Goal: Information Seeking & Learning: Learn about a topic

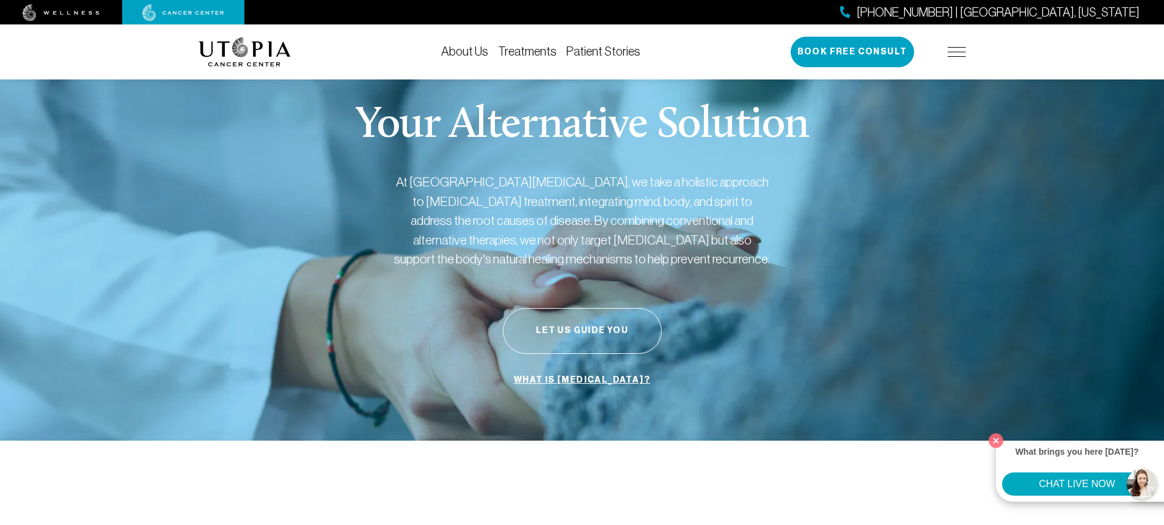
click at [535, 52] on link "Treatments" at bounding box center [527, 51] width 59 height 13
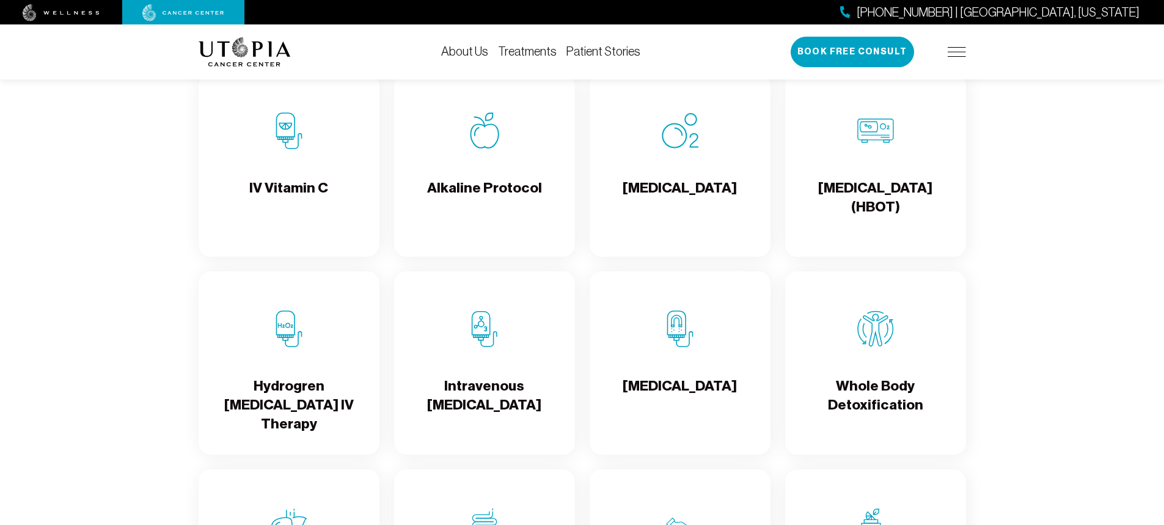
scroll to position [1284, 0]
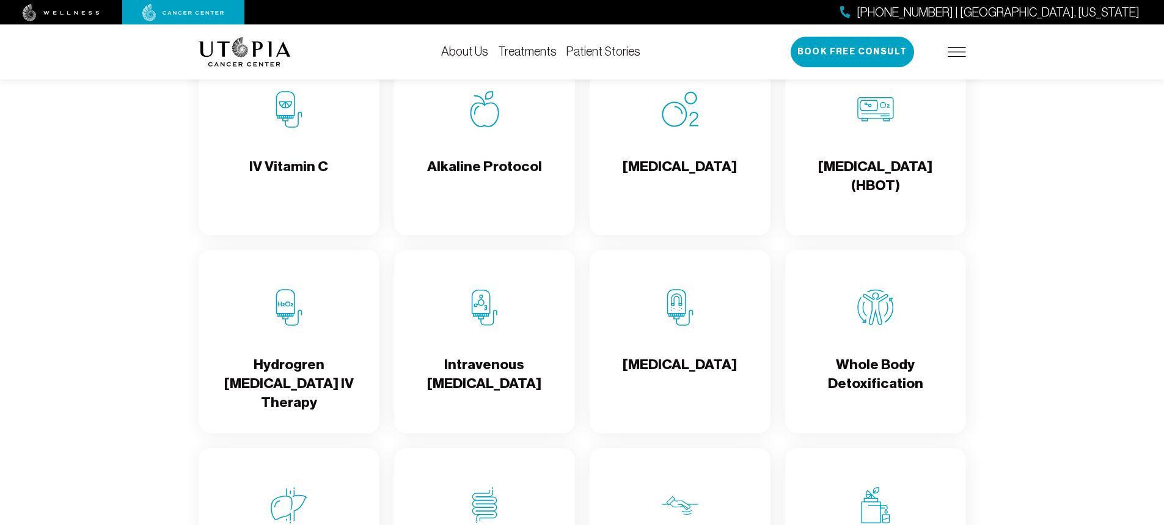
click at [675, 197] on h4 "[MEDICAL_DATA]" at bounding box center [680, 177] width 114 height 40
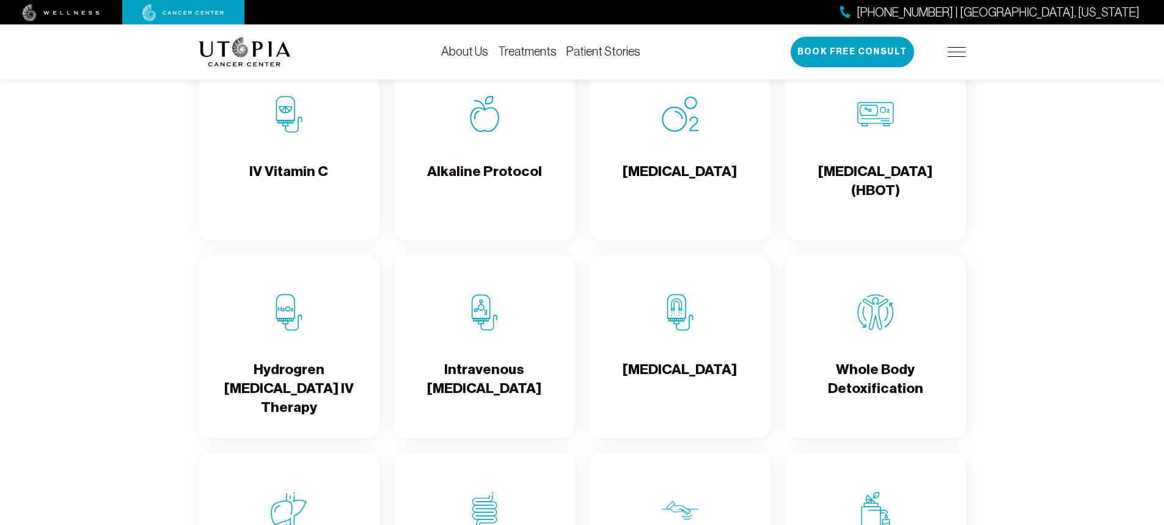
scroll to position [1284, 0]
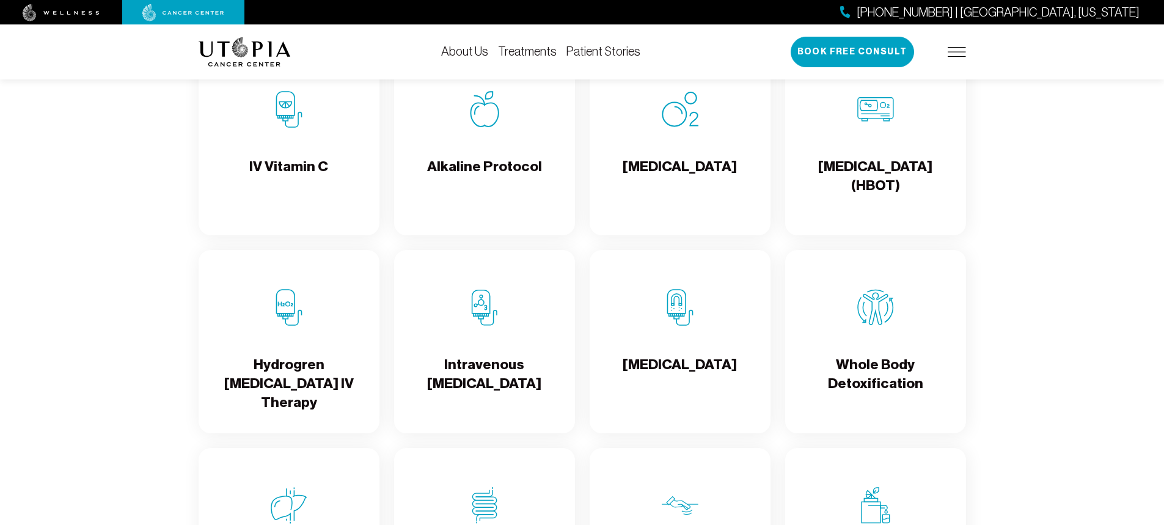
click at [877, 151] on div "[MEDICAL_DATA] (HBOT)" at bounding box center [875, 143] width 181 height 183
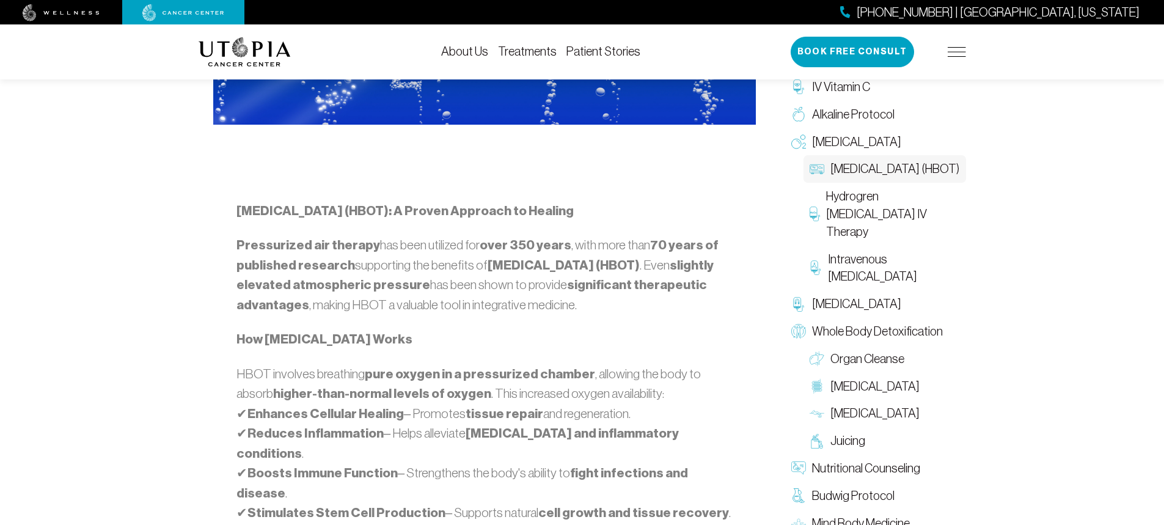
scroll to position [611, 0]
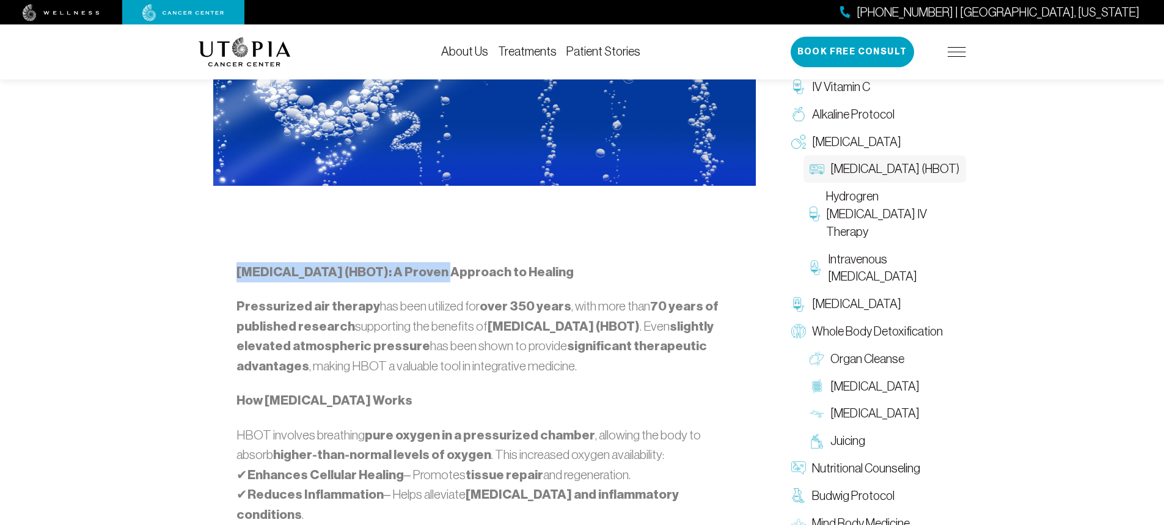
drag, startPoint x: 236, startPoint y: 268, endPoint x: 444, endPoint y: 273, distance: 207.9
click at [444, 273] on strong "[MEDICAL_DATA] (HBOT): A Proven Approach to Healing" at bounding box center [405, 272] width 337 height 16
copy strong "[MEDICAL_DATA] (HBOT)"
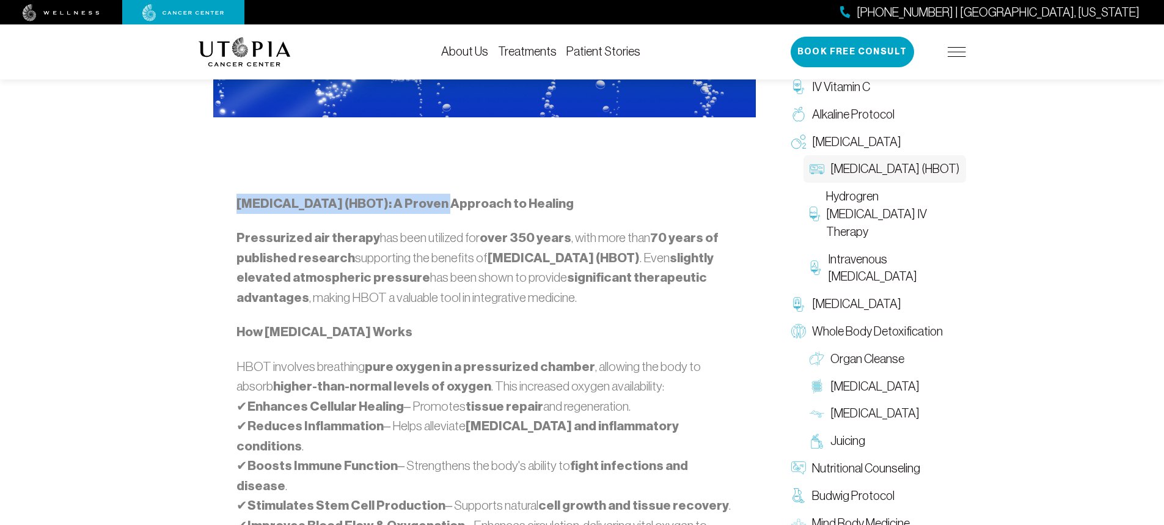
scroll to position [733, 0]
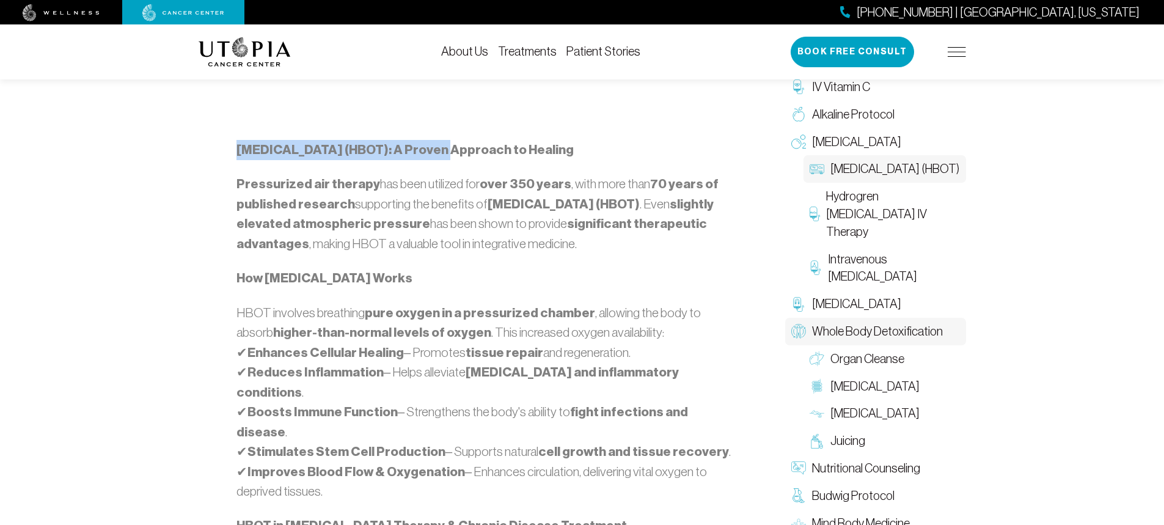
click at [857, 333] on span "Whole Body Detoxification" at bounding box center [877, 332] width 131 height 18
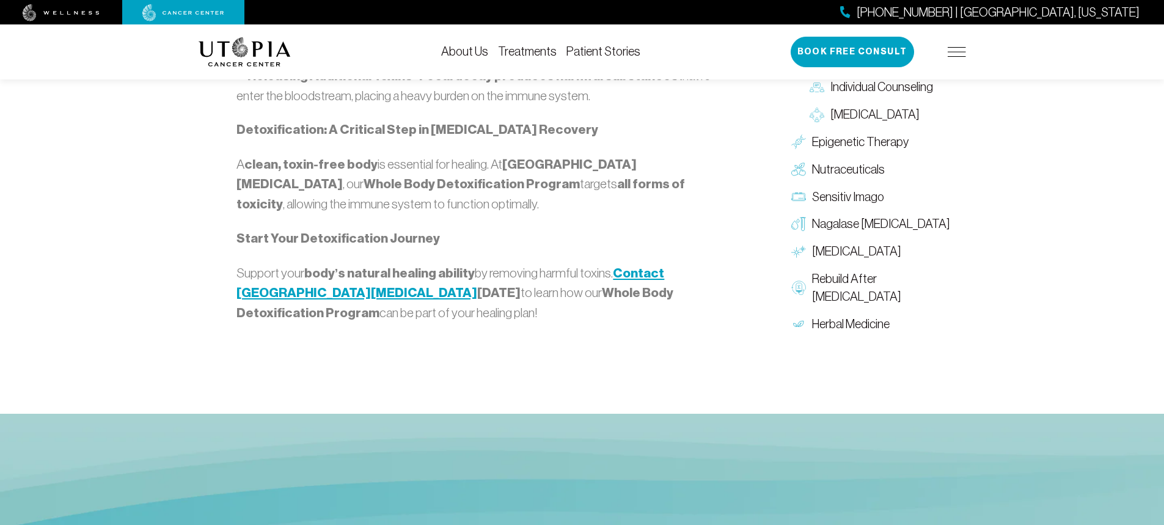
scroll to position [1589, 0]
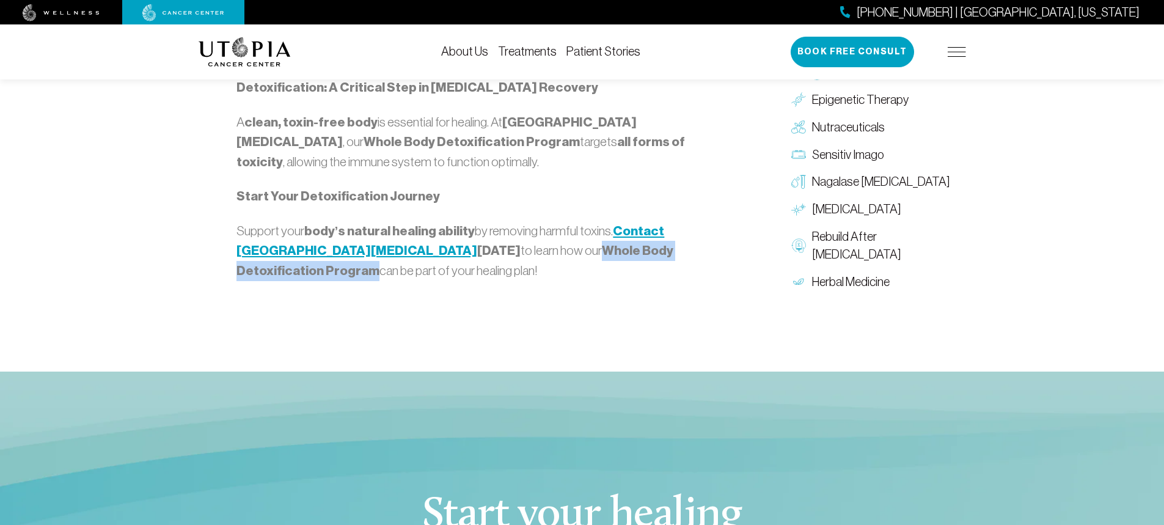
drag, startPoint x: 443, startPoint y: 293, endPoint x: 647, endPoint y: 294, distance: 204.8
click at [647, 281] on p "Support your body’s natural healing ability by removing harmful toxins. Contact…" at bounding box center [485, 251] width 496 height 60
copy strong "Whole Body Detoxification Program"
